Goal: Transaction & Acquisition: Purchase product/service

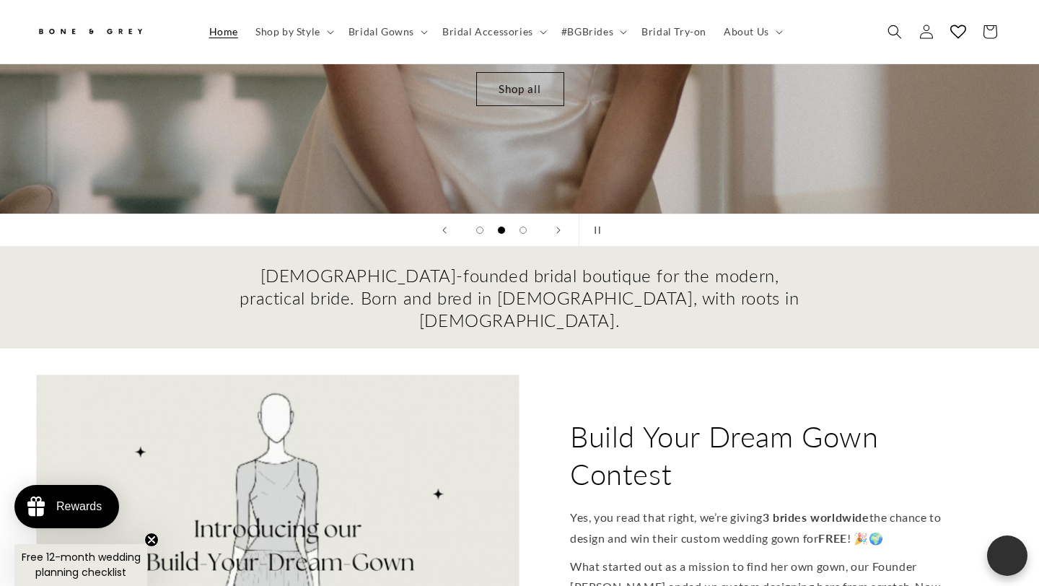
scroll to position [178, 0]
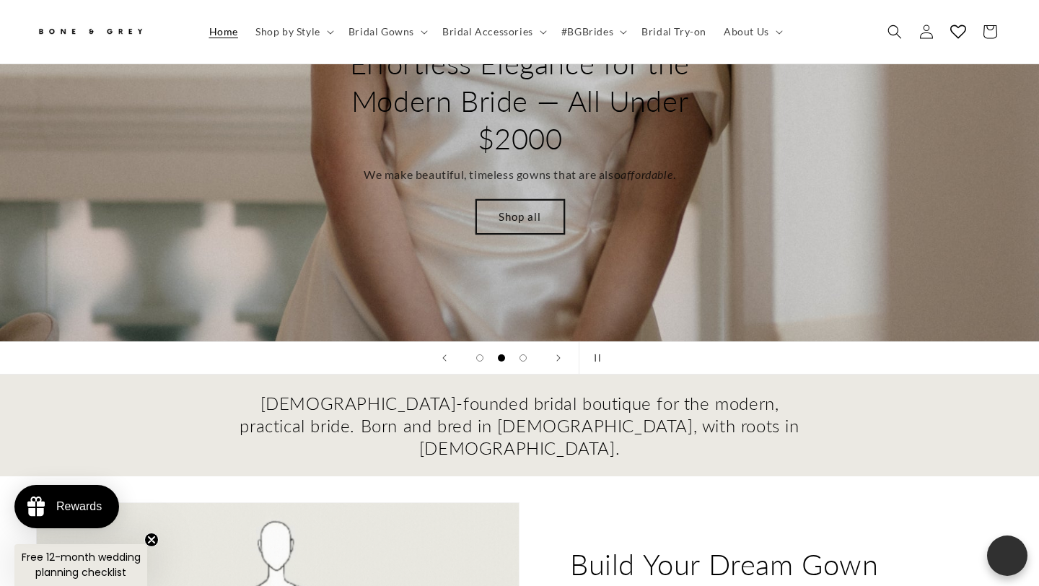
click at [513, 200] on link "Shop all" at bounding box center [520, 217] width 88 height 34
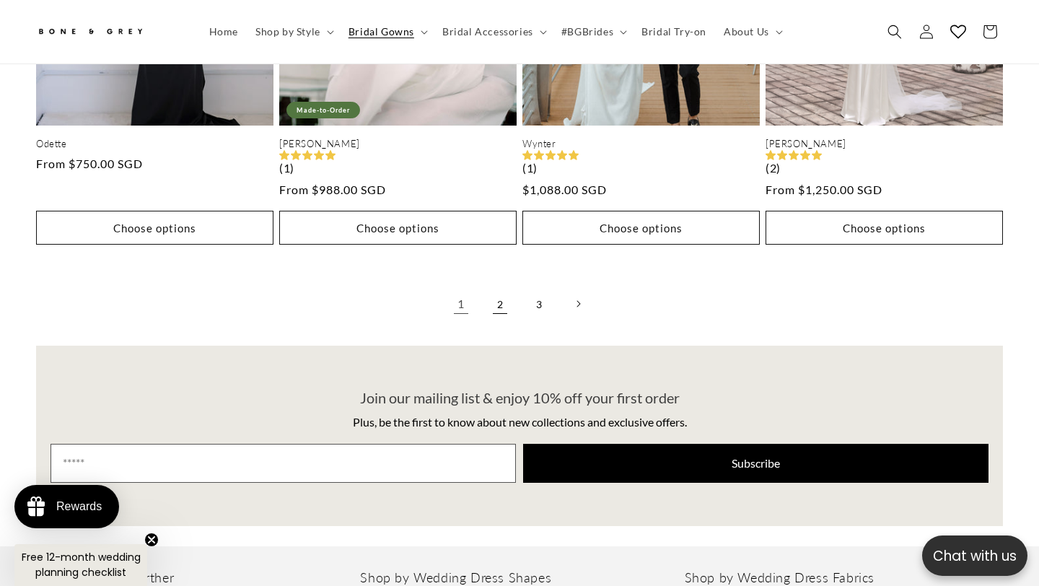
click at [495, 290] on link "2" at bounding box center [500, 304] width 32 height 32
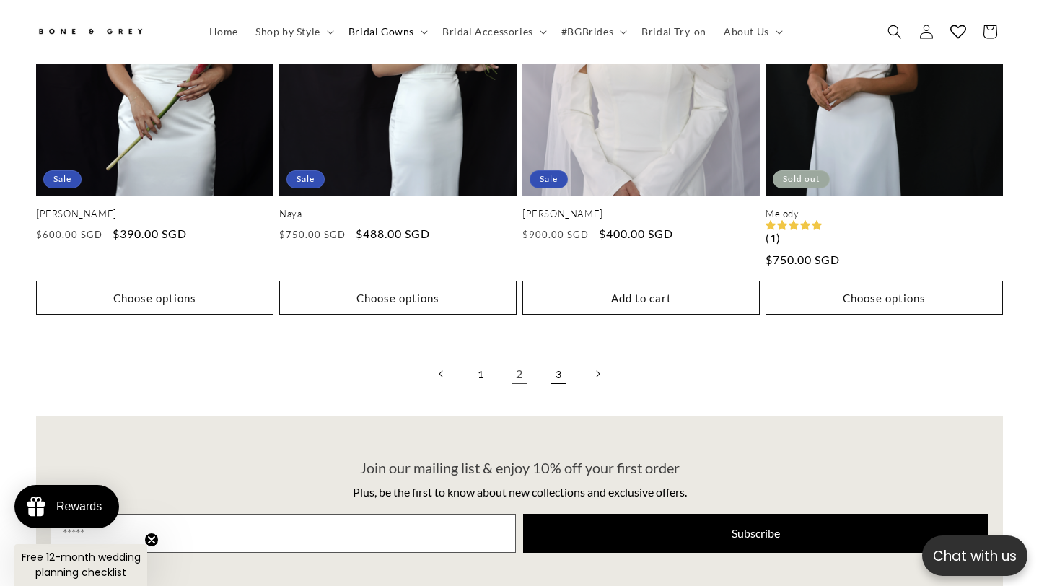
scroll to position [0, 351]
click at [564, 358] on link "3" at bounding box center [559, 374] width 32 height 32
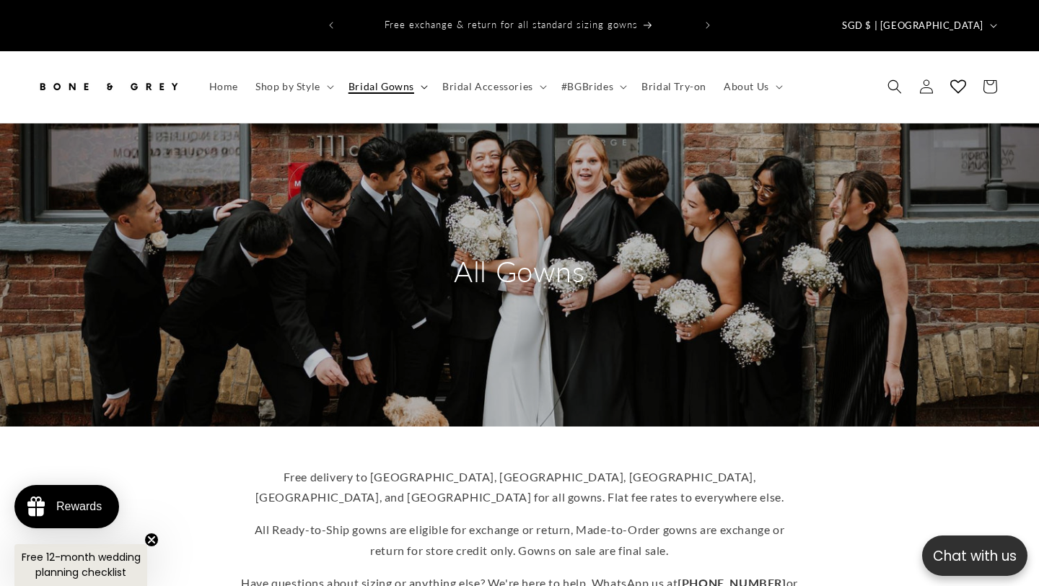
click at [402, 80] on span "Bridal Gowns" at bounding box center [382, 86] width 66 height 13
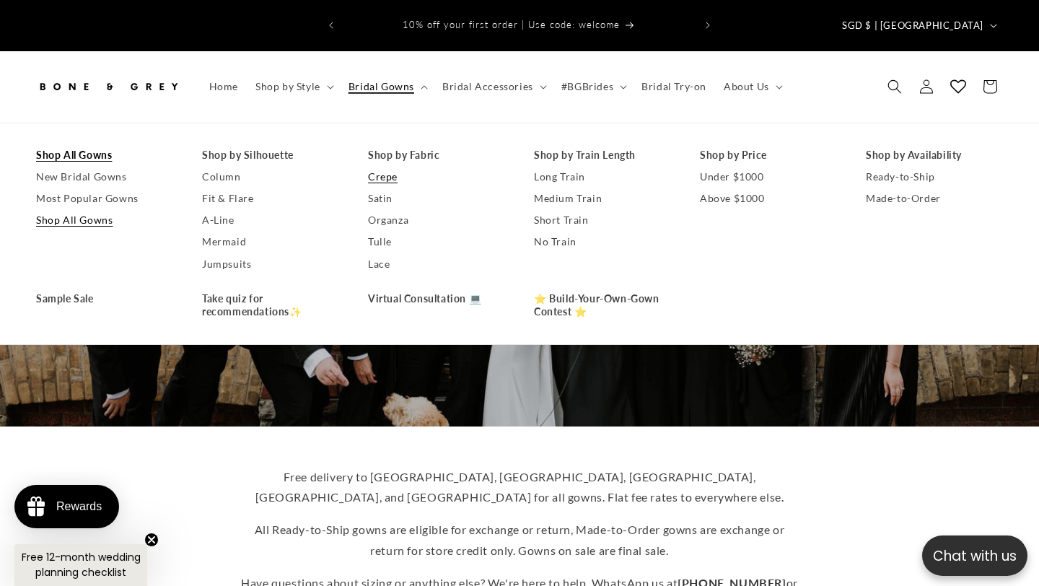
click at [395, 166] on link "Crepe" at bounding box center [436, 177] width 137 height 22
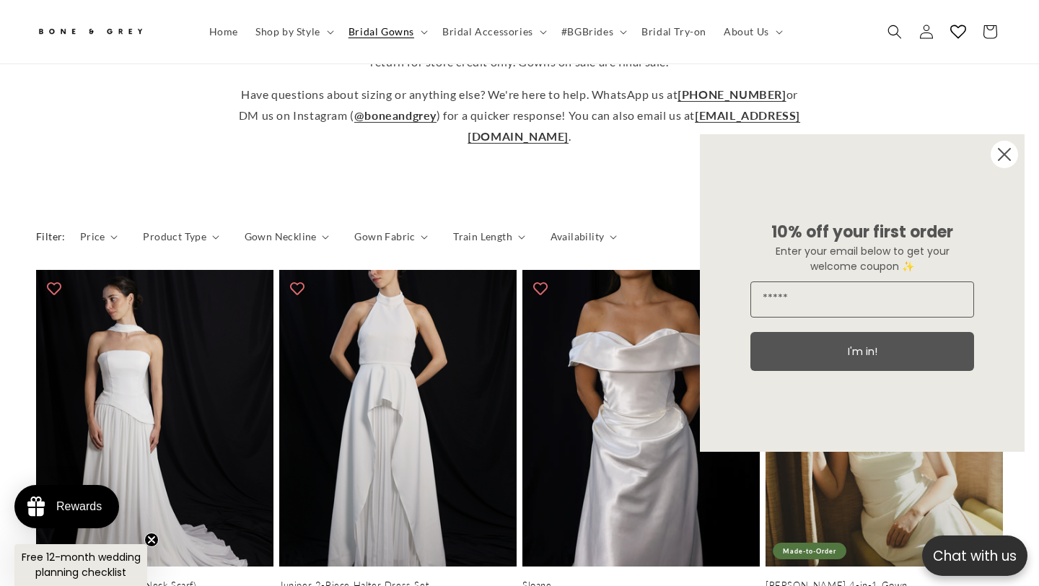
scroll to position [574, 0]
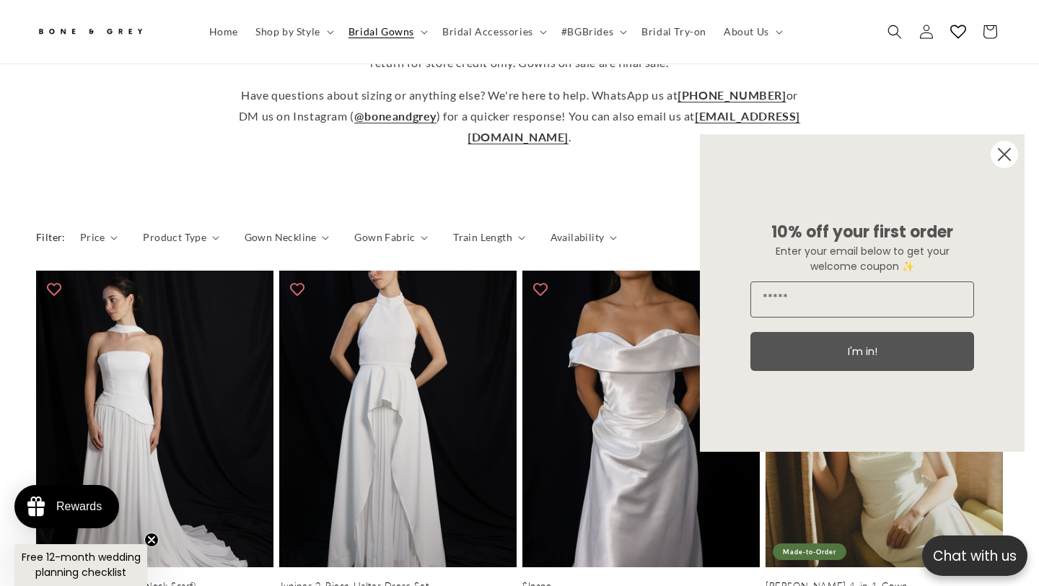
click at [1002, 160] on circle "Close dialog" at bounding box center [1004, 154] width 27 height 27
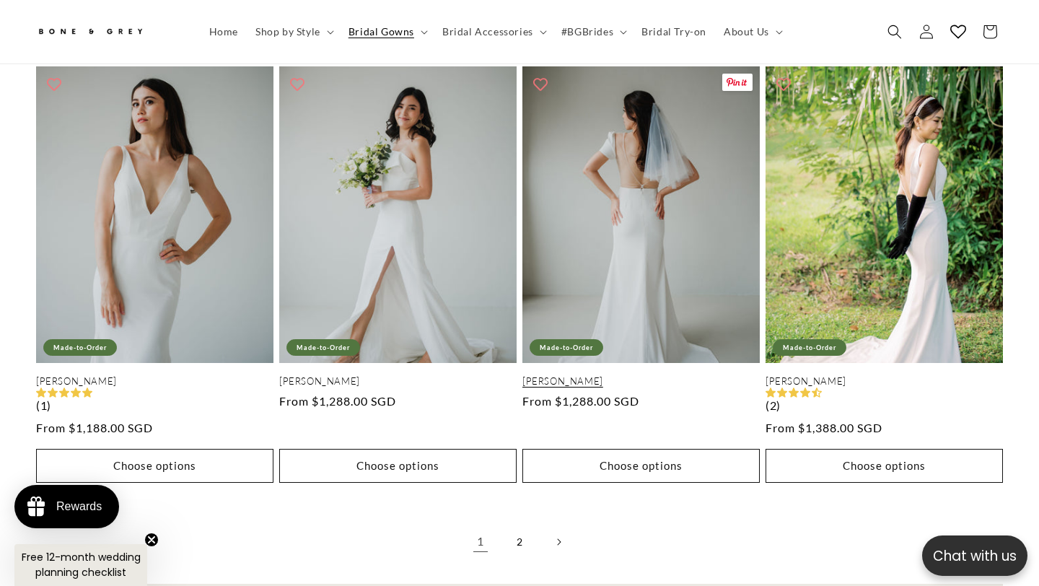
scroll to position [0, 0]
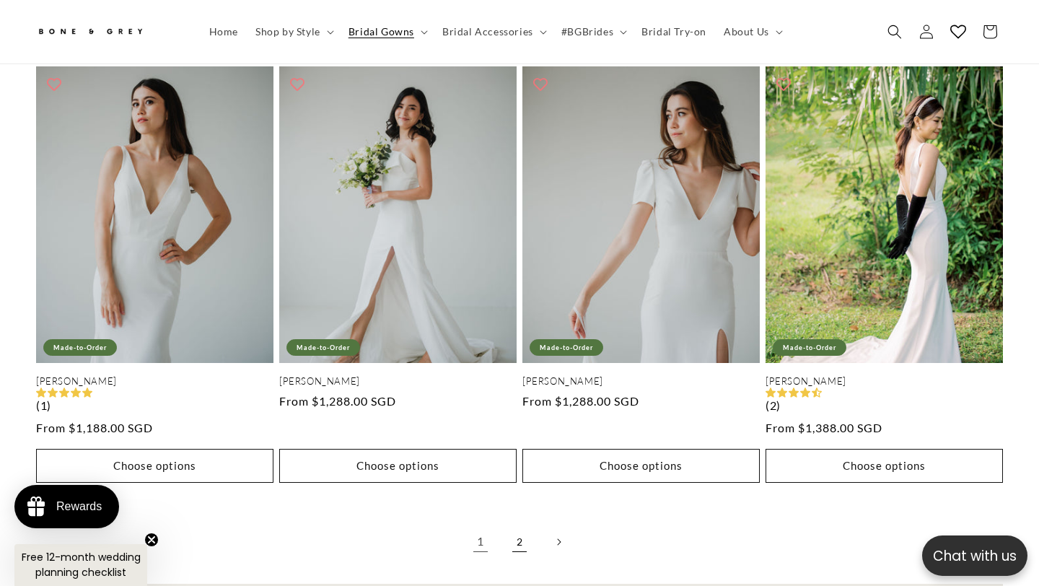
click at [516, 526] on link "2" at bounding box center [520, 542] width 32 height 32
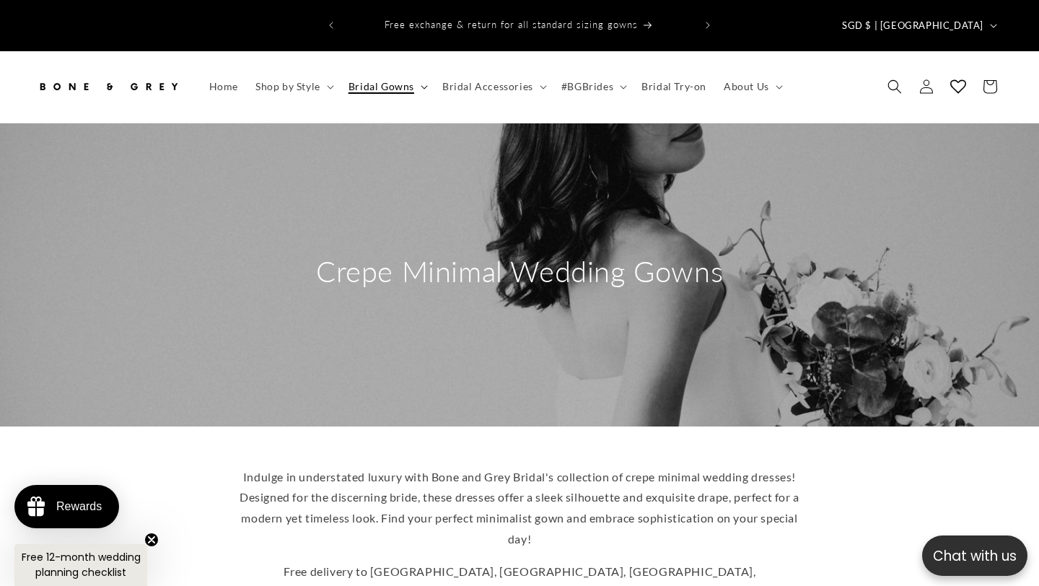
click at [424, 71] on summary "Bridal Gowns" at bounding box center [387, 86] width 94 height 30
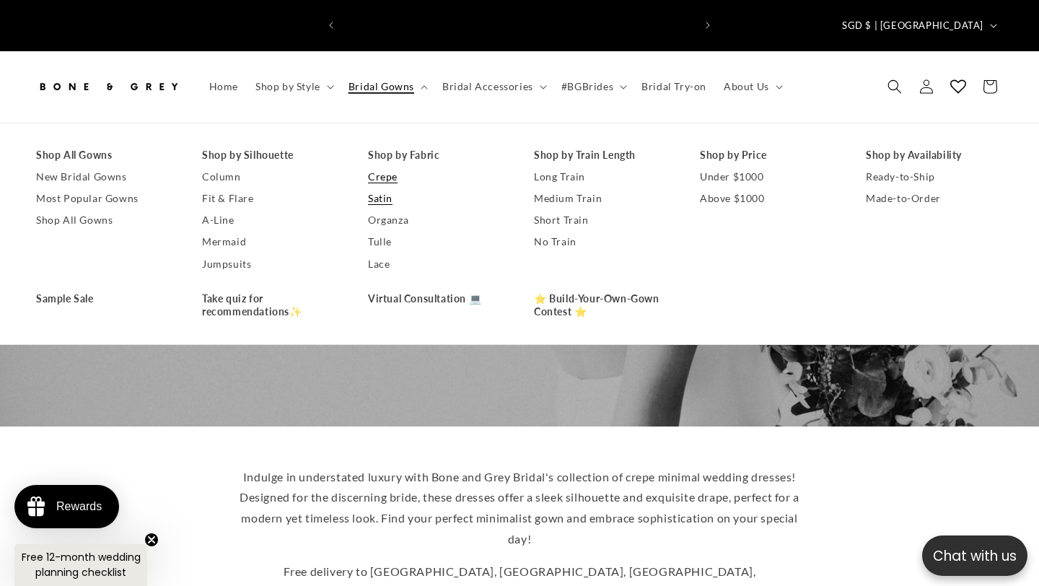
scroll to position [0, 701]
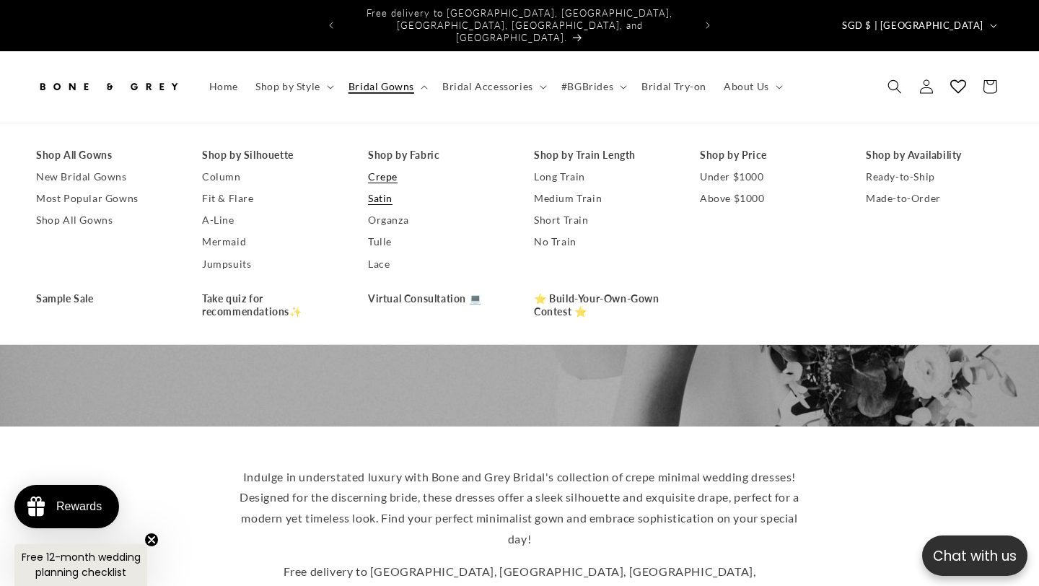
click at [385, 188] on link "Satin" at bounding box center [436, 199] width 137 height 22
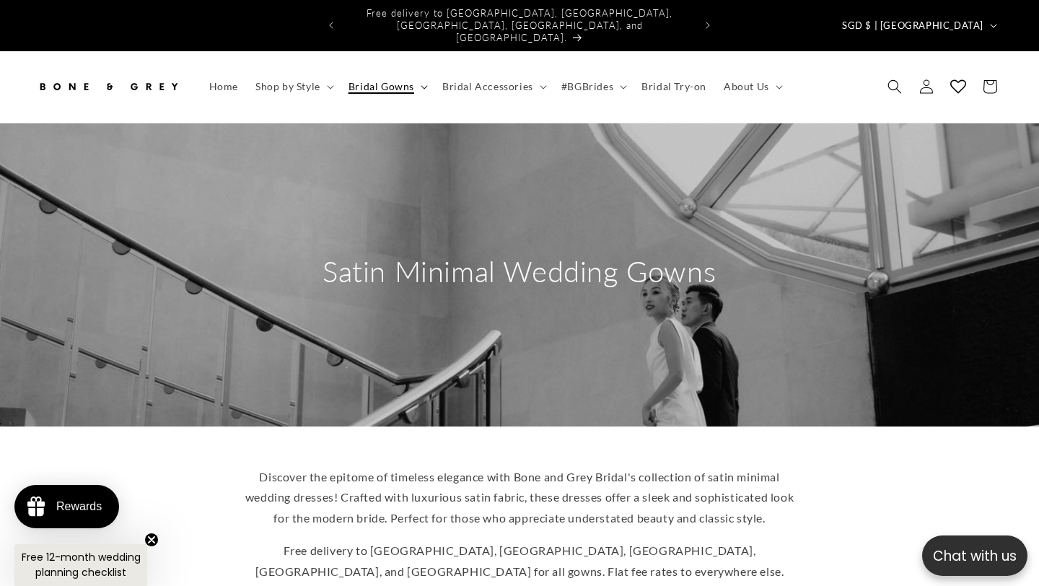
click at [399, 80] on span "Bridal Gowns" at bounding box center [382, 86] width 66 height 13
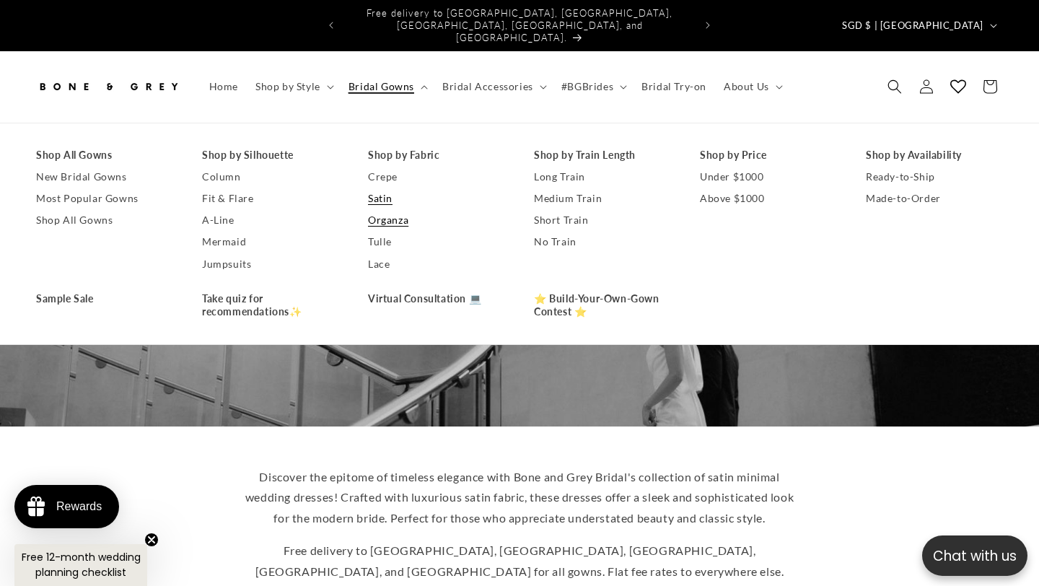
click at [405, 209] on link "Organza" at bounding box center [436, 220] width 137 height 22
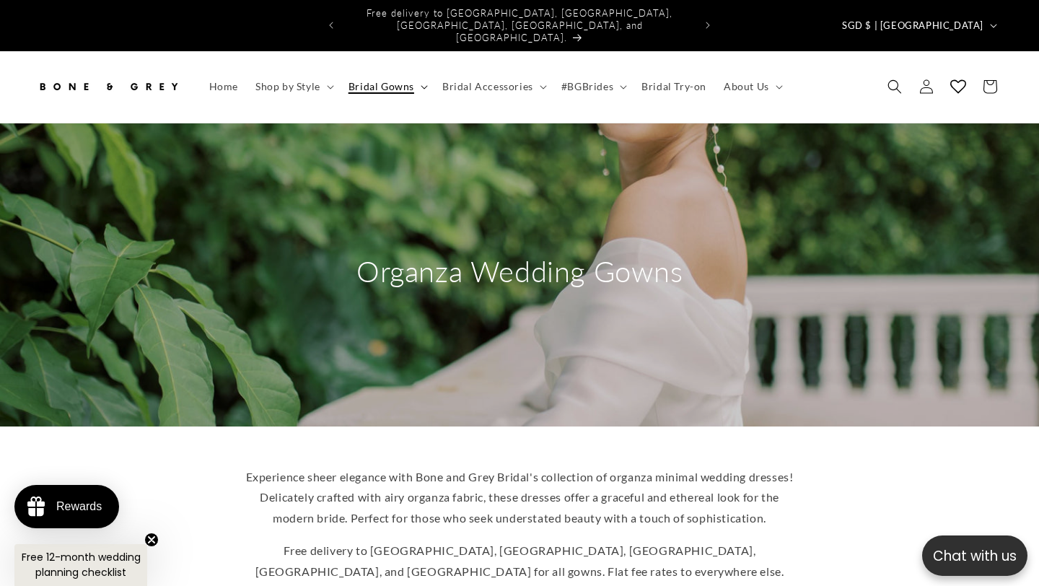
click at [421, 85] on icon at bounding box center [424, 87] width 7 height 4
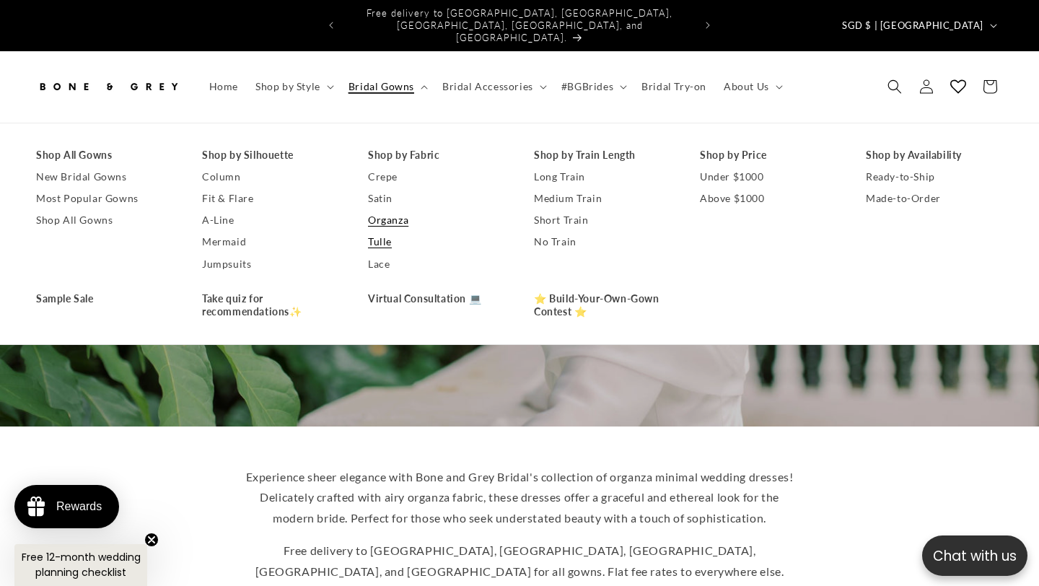
click at [390, 231] on link "Tulle" at bounding box center [436, 242] width 137 height 22
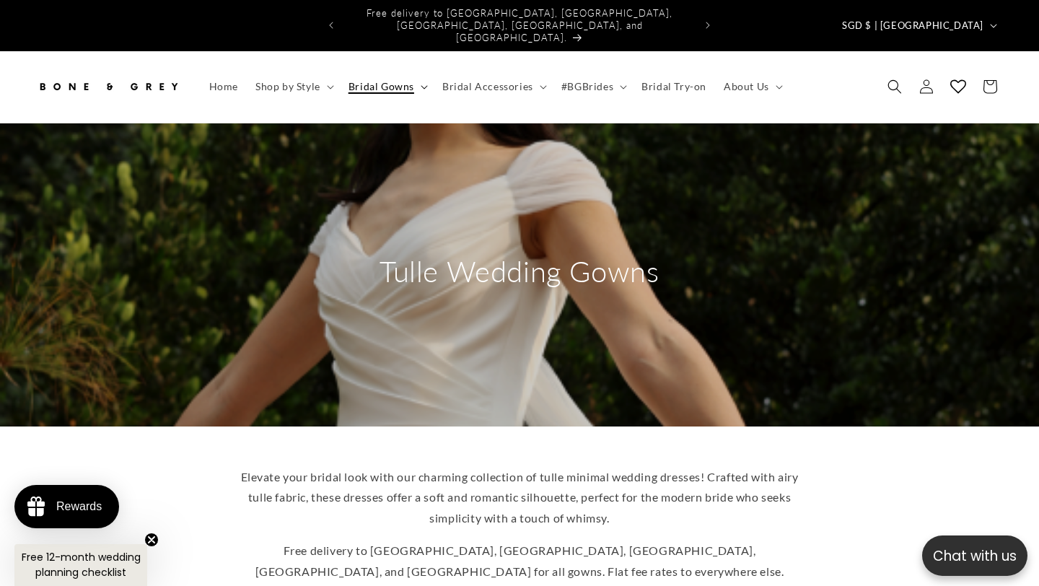
click at [418, 71] on summary "Bridal Gowns" at bounding box center [387, 86] width 94 height 30
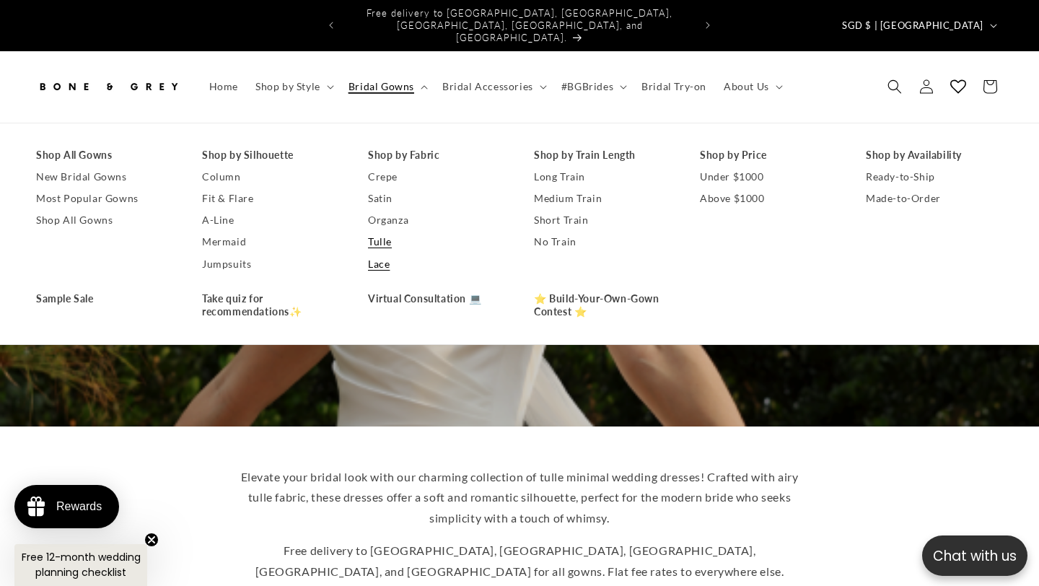
click at [380, 253] on link "Lace" at bounding box center [436, 264] width 137 height 22
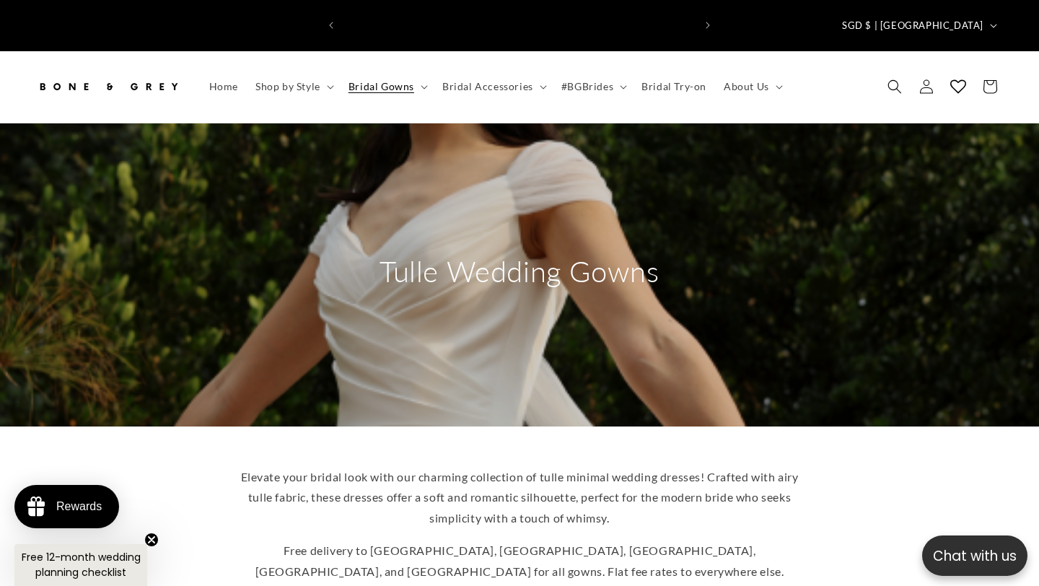
scroll to position [0, 351]
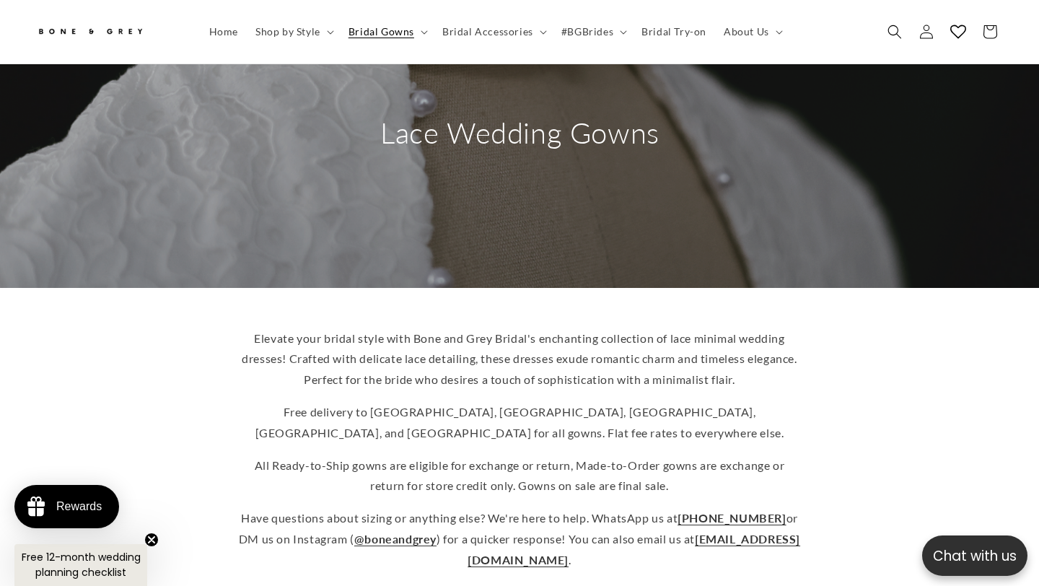
scroll to position [105, 0]
